Goal: Task Accomplishment & Management: Complete application form

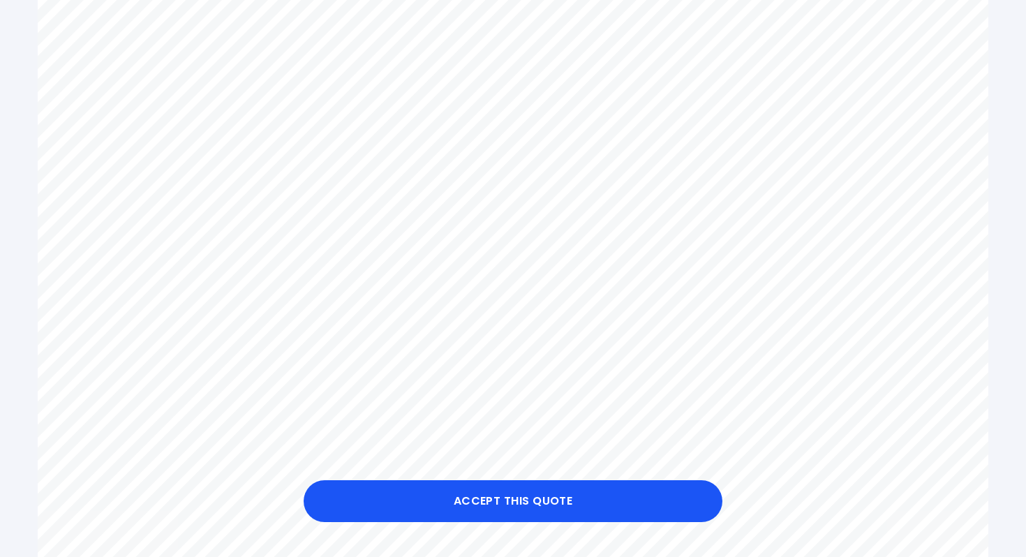
scroll to position [776, 0]
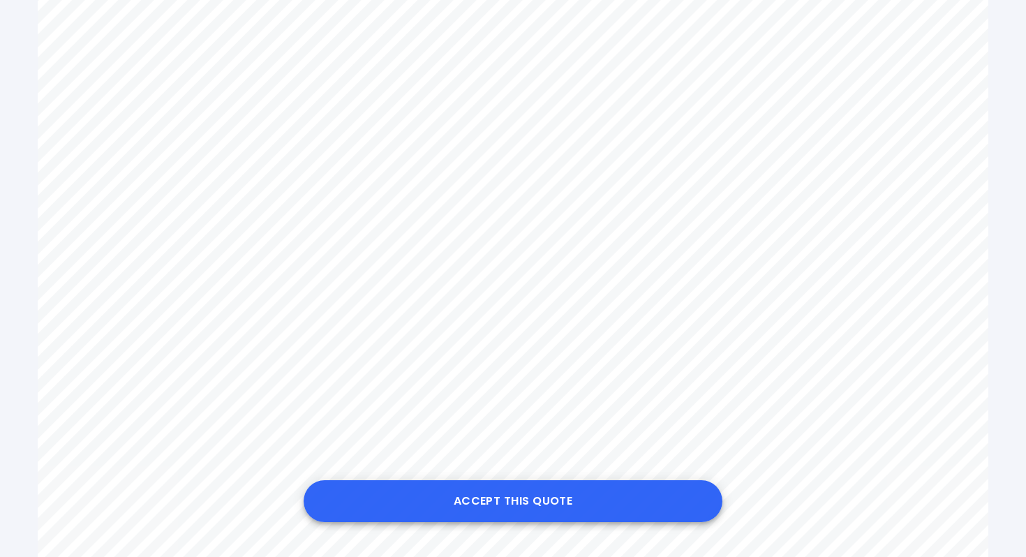
click at [538, 495] on button "Accept this Quote" at bounding box center [513, 501] width 419 height 42
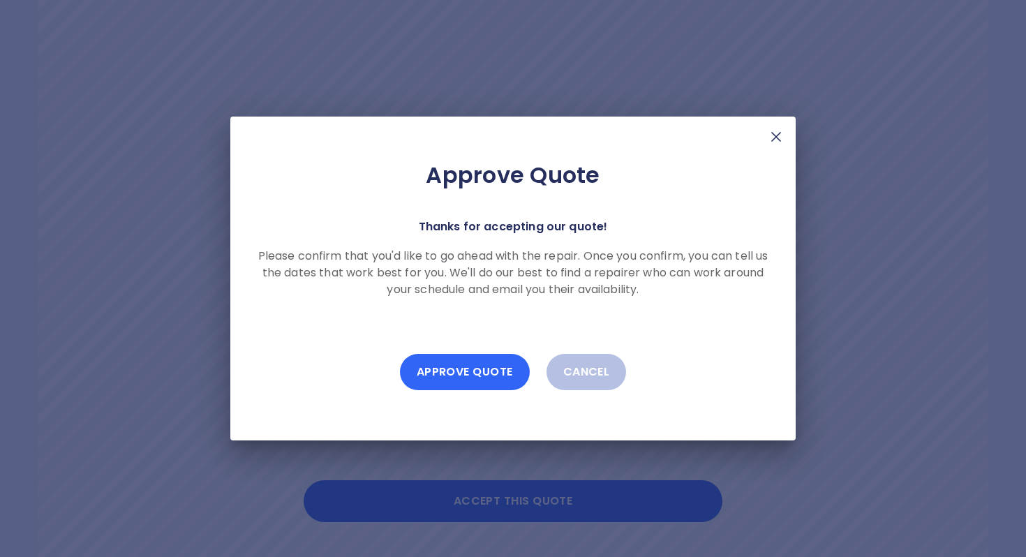
click at [461, 384] on button "Approve Quote" at bounding box center [465, 372] width 130 height 36
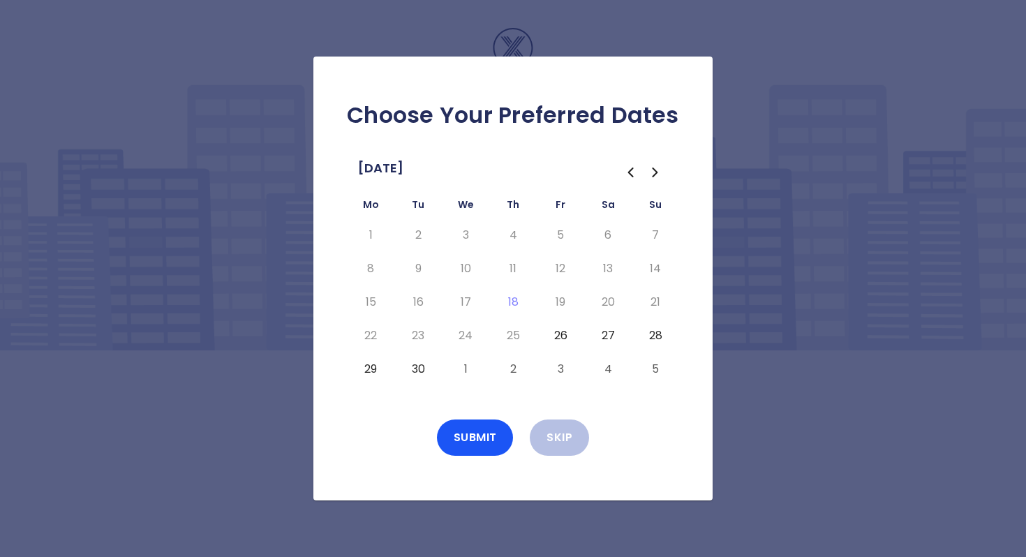
click at [609, 339] on button "27" at bounding box center [607, 336] width 25 height 22
click at [658, 339] on button "28" at bounding box center [655, 336] width 25 height 22
click at [605, 370] on button "4" at bounding box center [607, 369] width 25 height 22
click at [650, 373] on button "5" at bounding box center [655, 369] width 25 height 22
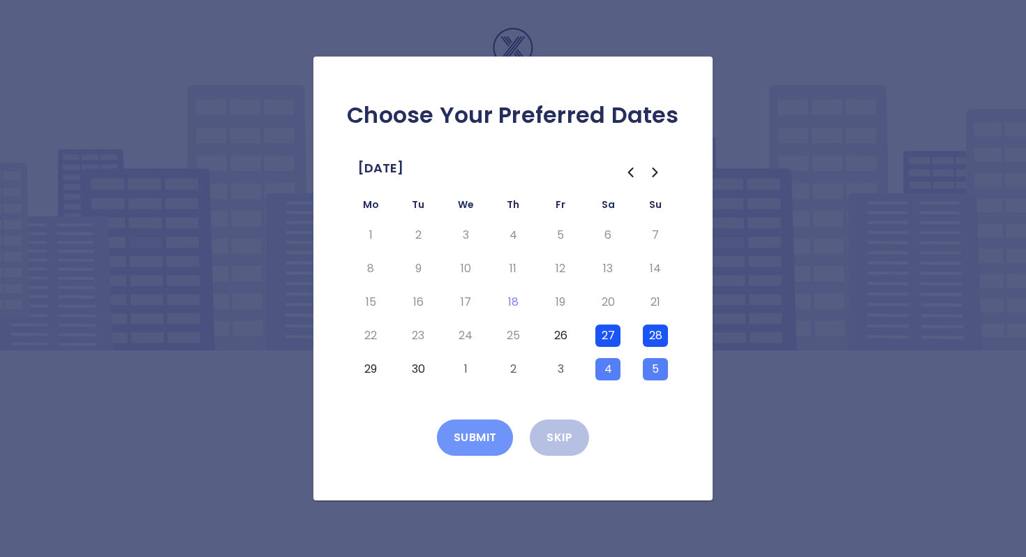
click at [479, 447] on button "Submit" at bounding box center [475, 438] width 77 height 36
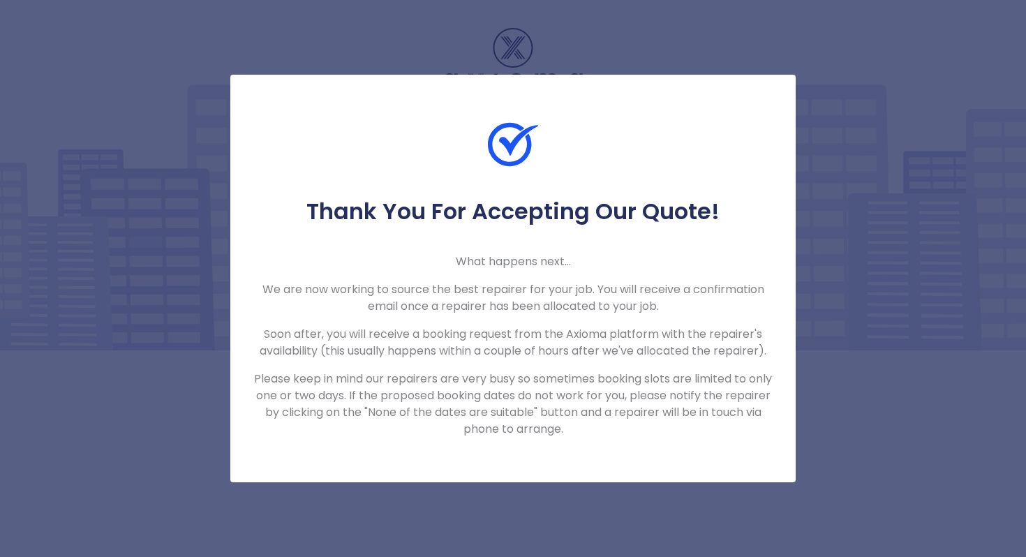
click at [505, 262] on p "What happens next..." at bounding box center [513, 261] width 521 height 17
click at [526, 397] on p "Please keep in mind our repairers are very busy so sometimes booking slots are …" at bounding box center [513, 404] width 521 height 67
